Goal: Task Accomplishment & Management: Use online tool/utility

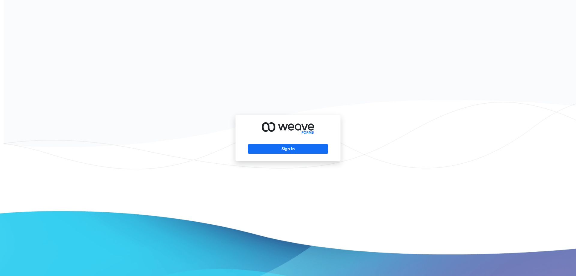
click at [307, 140] on div "Sign In" at bounding box center [287, 138] width 105 height 46
click at [290, 150] on button "Sign In" at bounding box center [288, 149] width 80 height 10
